Goal: Download file/media

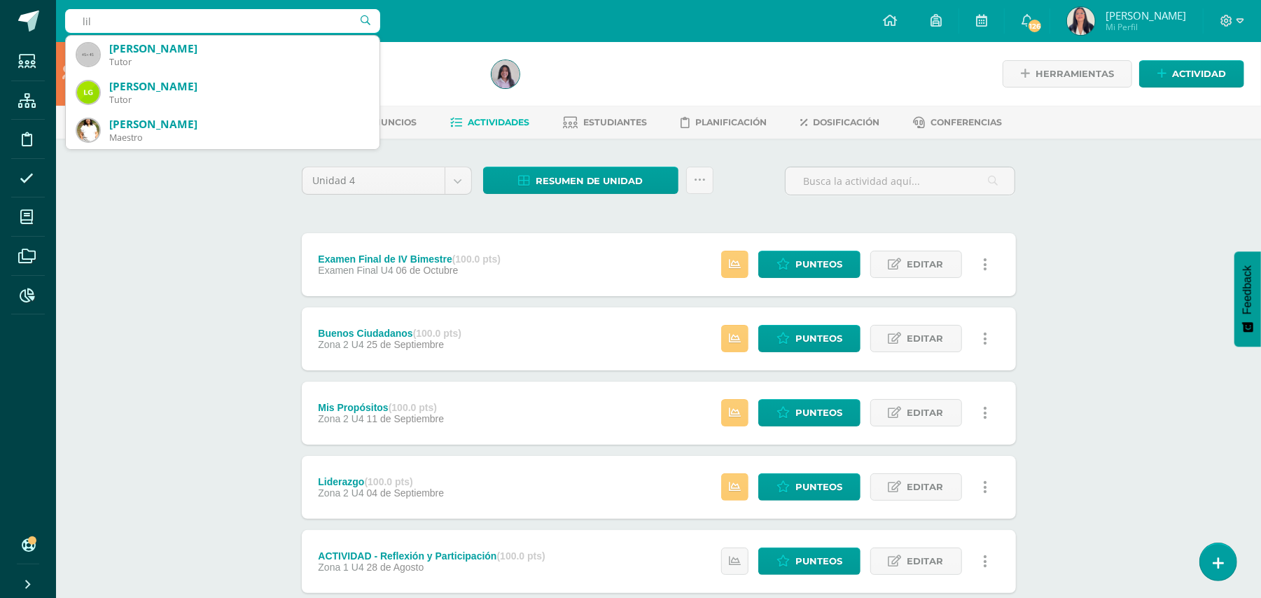
type input "lili"
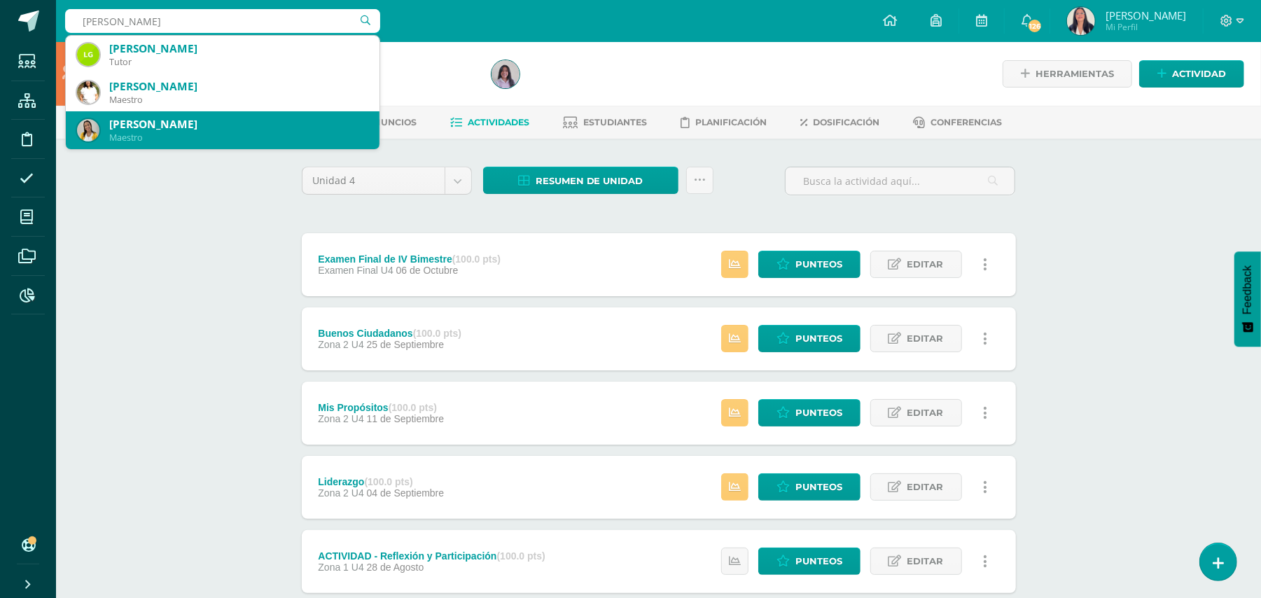
click at [191, 132] on div "Maestro" at bounding box center [238, 138] width 259 height 12
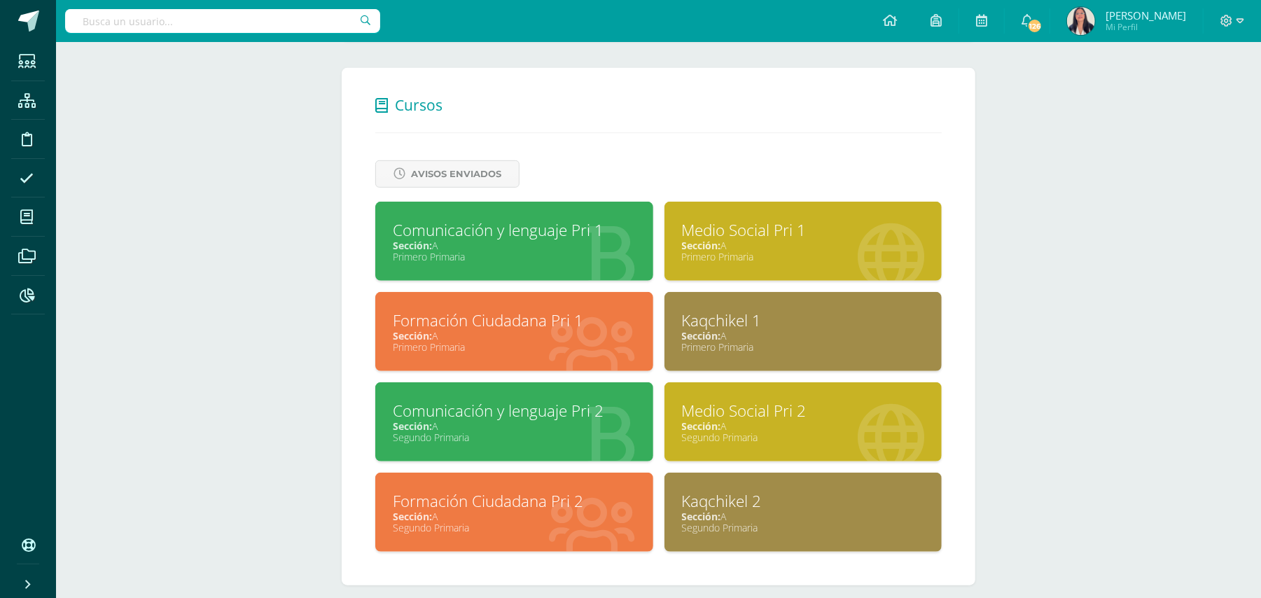
scroll to position [508, 0]
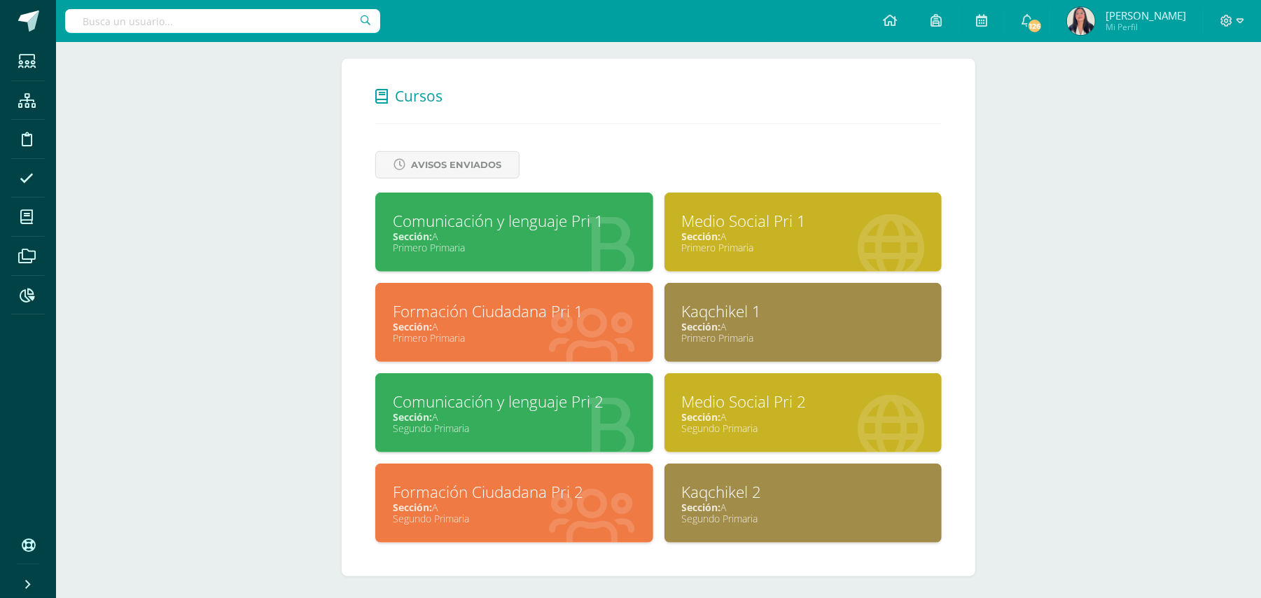
click at [504, 392] on div "Comunicación y lenguaje Pri 2" at bounding box center [514, 402] width 243 height 22
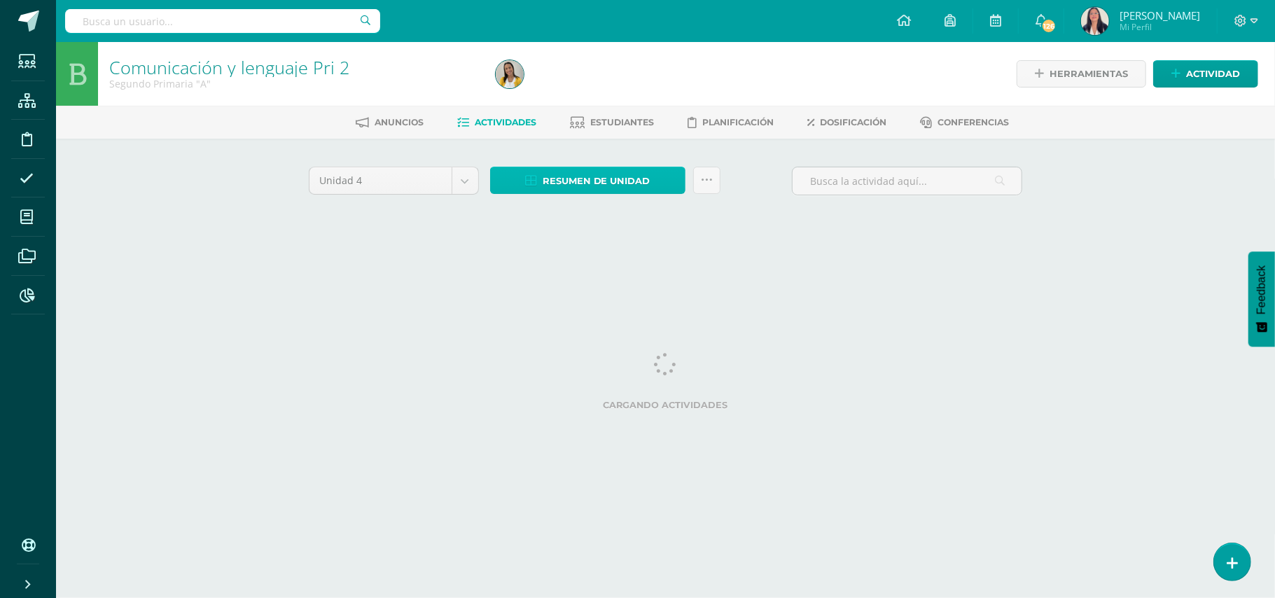
click at [613, 178] on span "Resumen de unidad" at bounding box center [597, 181] width 108 height 26
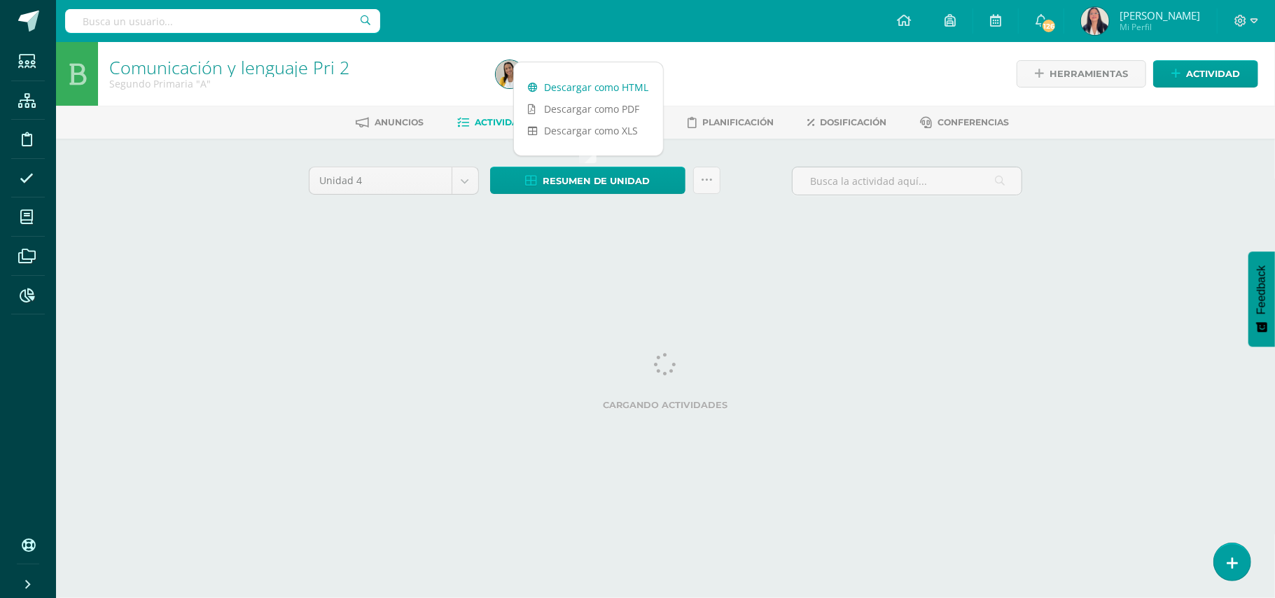
click at [595, 85] on link "Descargar como HTML" at bounding box center [588, 87] width 149 height 22
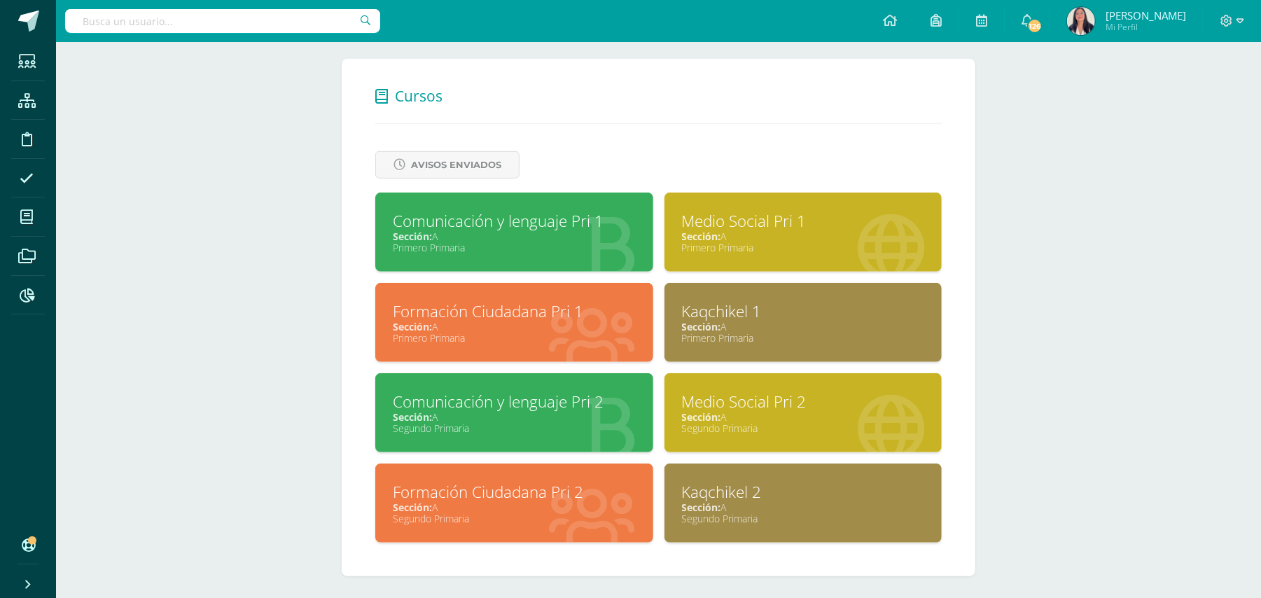
click at [692, 483] on div "Kaqchikel 2" at bounding box center [803, 492] width 243 height 22
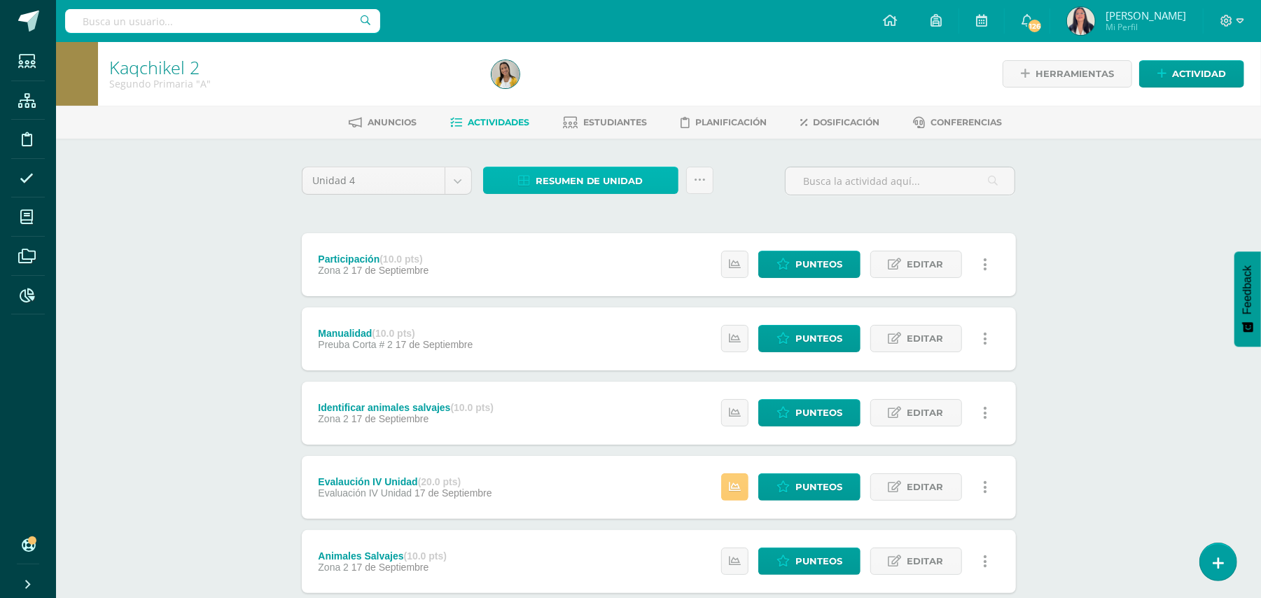
click at [586, 180] on span "Resumen de unidad" at bounding box center [590, 181] width 108 height 26
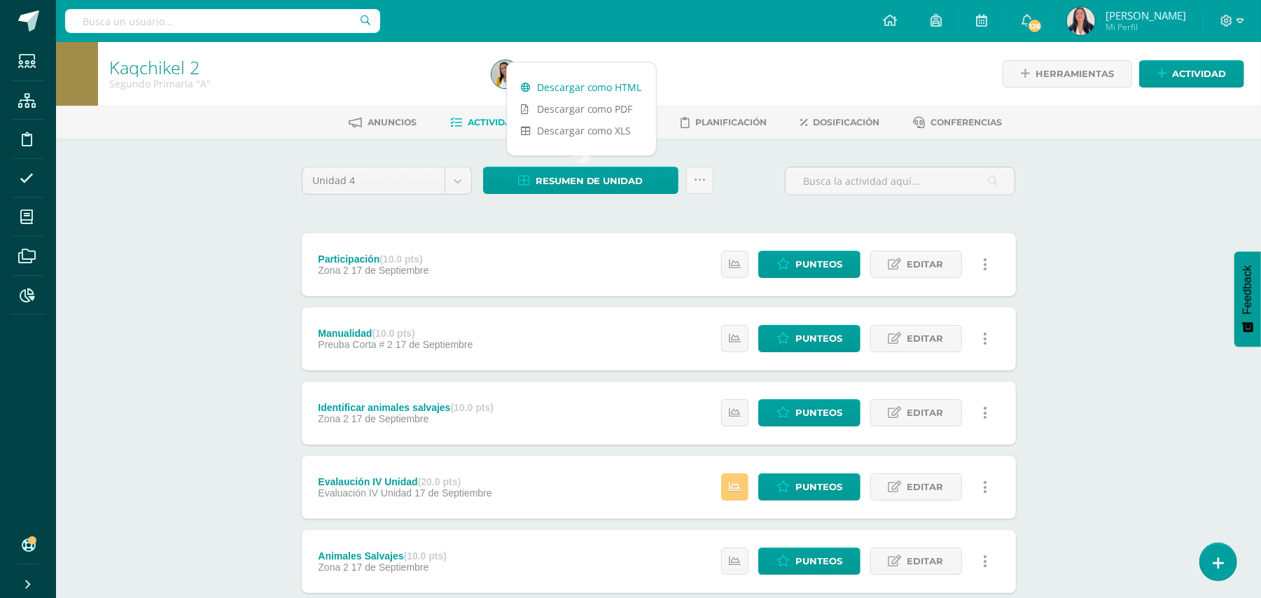
click at [581, 84] on link "Descargar como HTML" at bounding box center [581, 87] width 149 height 22
click at [556, 87] on link "Descargar como HTML" at bounding box center [581, 87] width 149 height 22
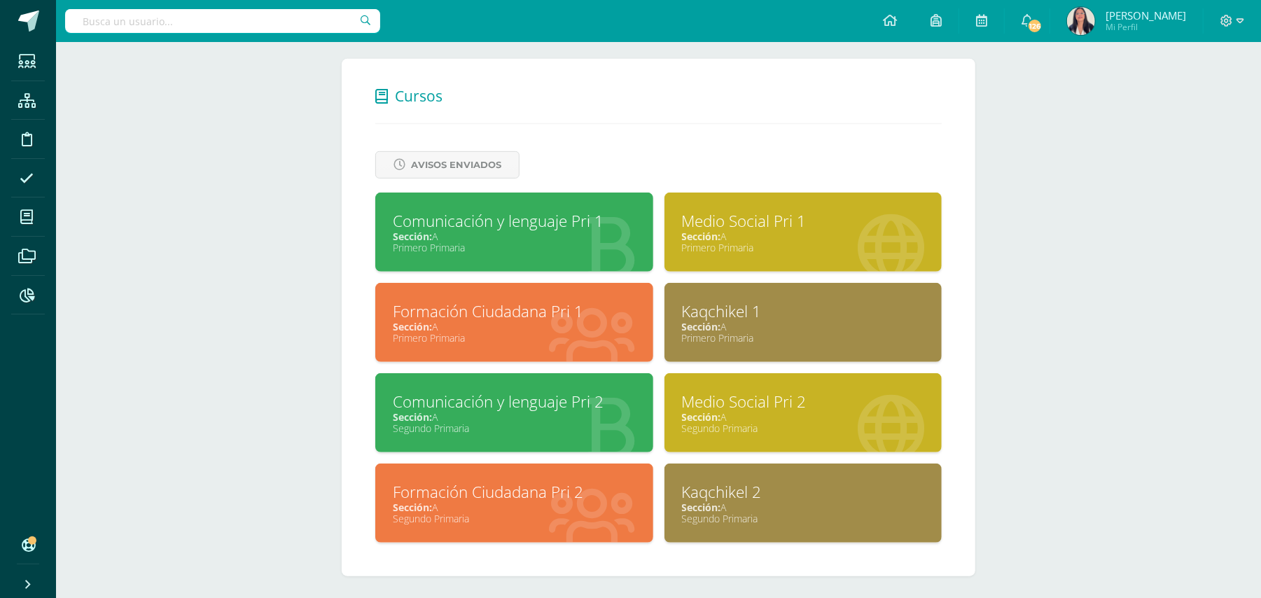
click at [433, 485] on div "Formación Ciudadana Pri 2" at bounding box center [514, 492] width 243 height 22
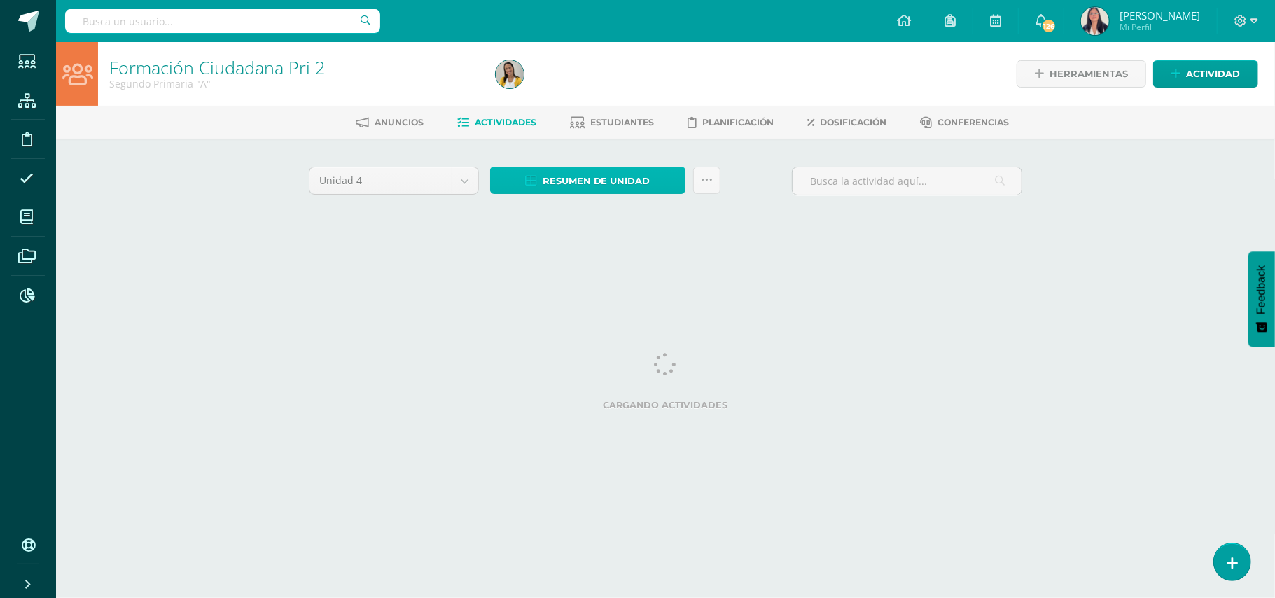
click at [569, 183] on span "Resumen de unidad" at bounding box center [597, 181] width 108 height 26
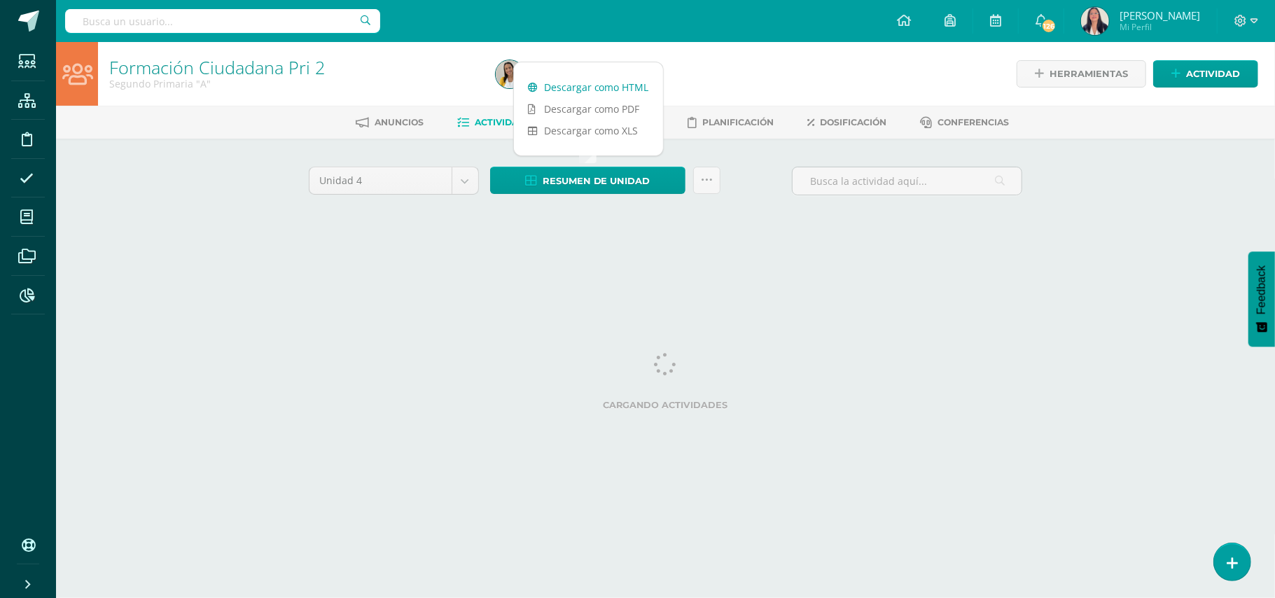
click at [580, 85] on link "Descargar como HTML" at bounding box center [588, 87] width 149 height 22
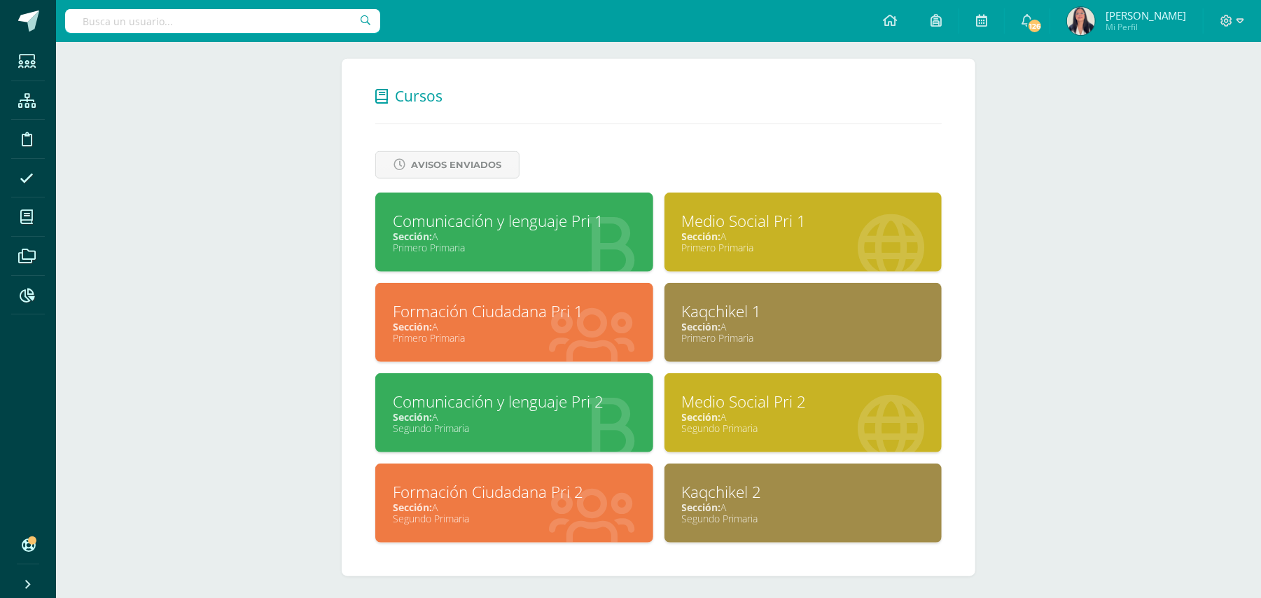
click at [706, 391] on div "Medio Social Pri 2" at bounding box center [803, 402] width 243 height 22
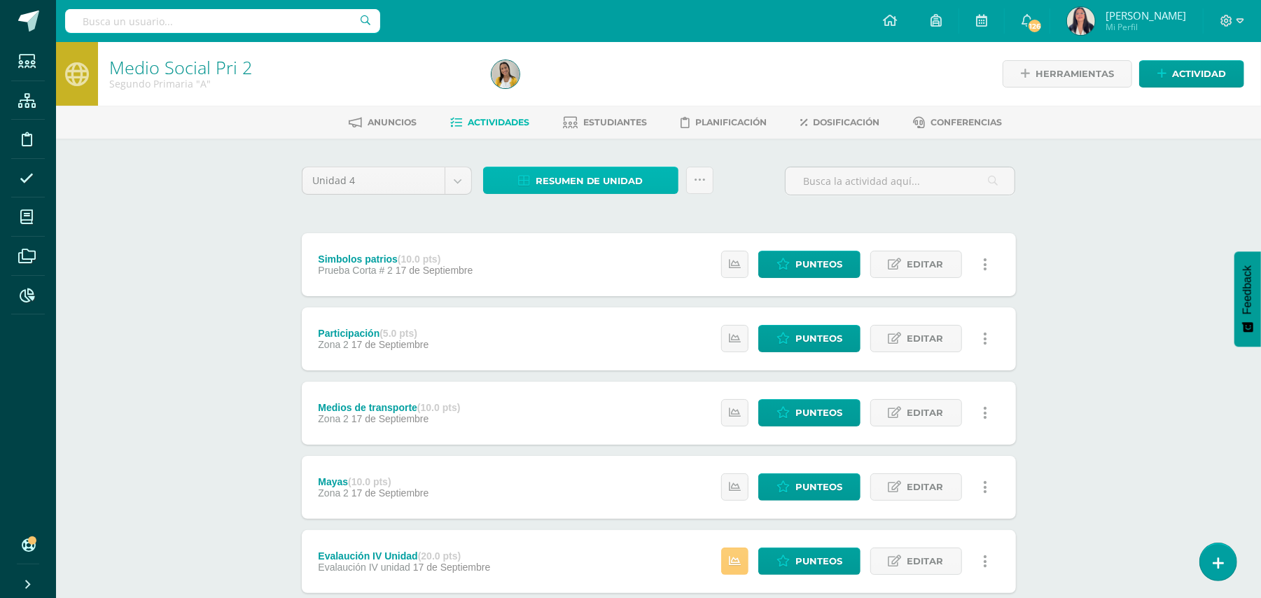
click at [591, 177] on span "Resumen de unidad" at bounding box center [590, 181] width 108 height 26
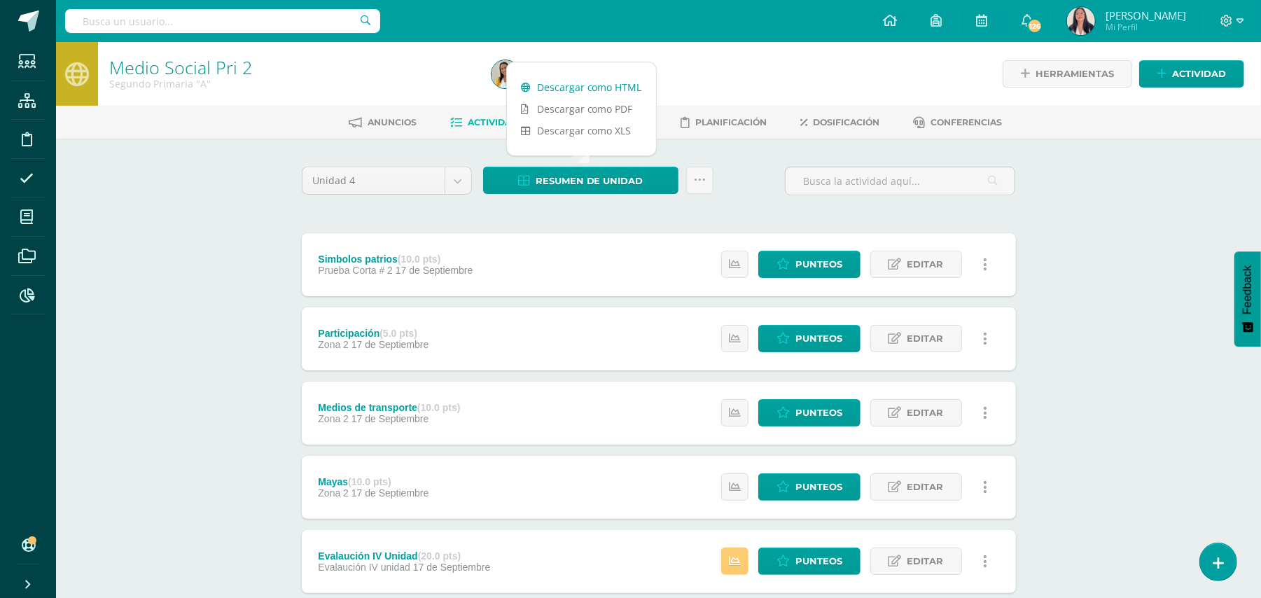
click at [581, 85] on link "Descargar como HTML" at bounding box center [581, 87] width 149 height 22
